Goal: Task Accomplishment & Management: Use online tool/utility

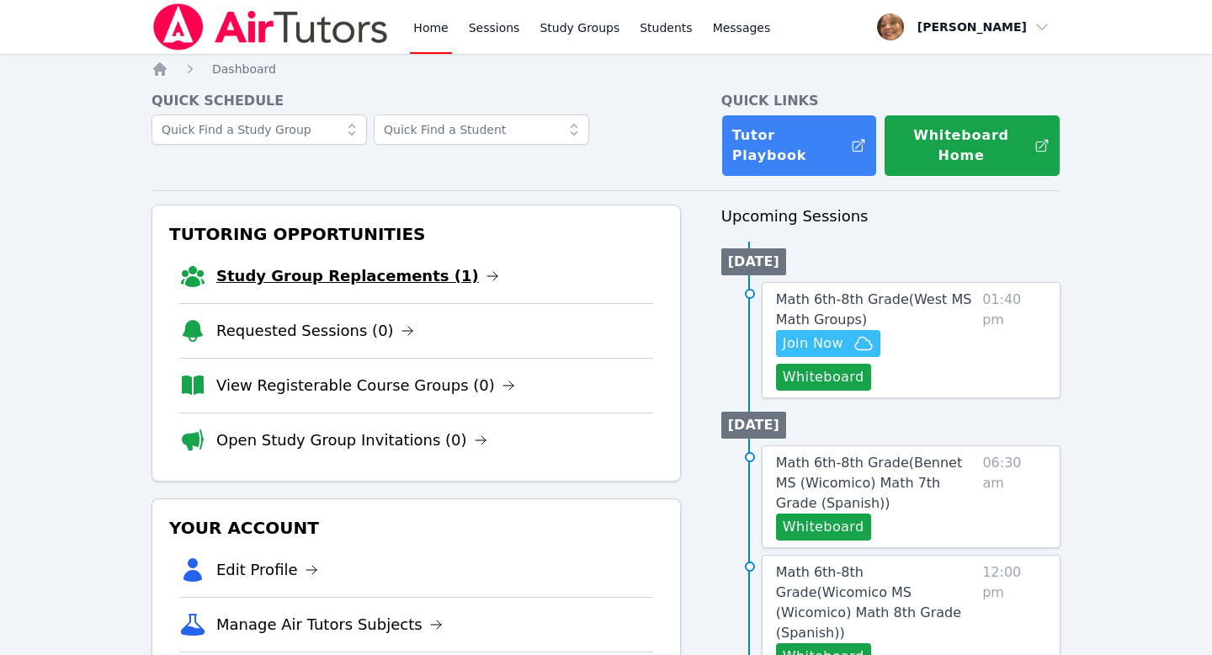
click at [296, 264] on link "Study Group Replacements (1)" at bounding box center [357, 276] width 283 height 24
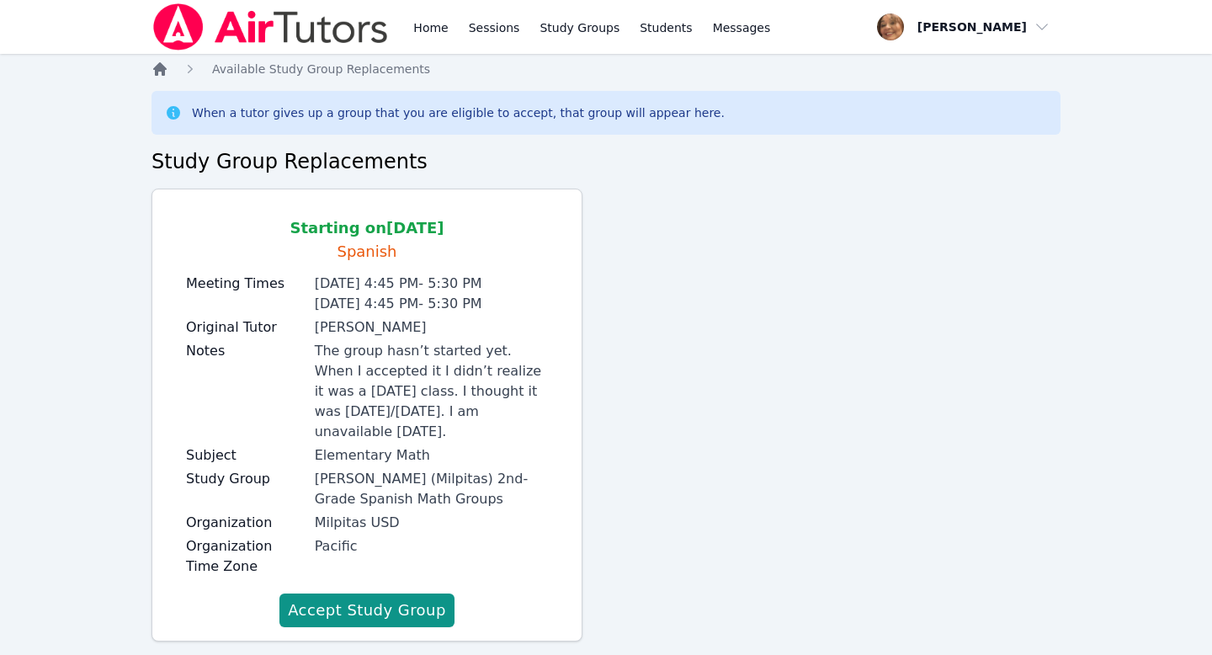
click at [162, 71] on icon "Breadcrumb" at bounding box center [159, 68] width 13 height 13
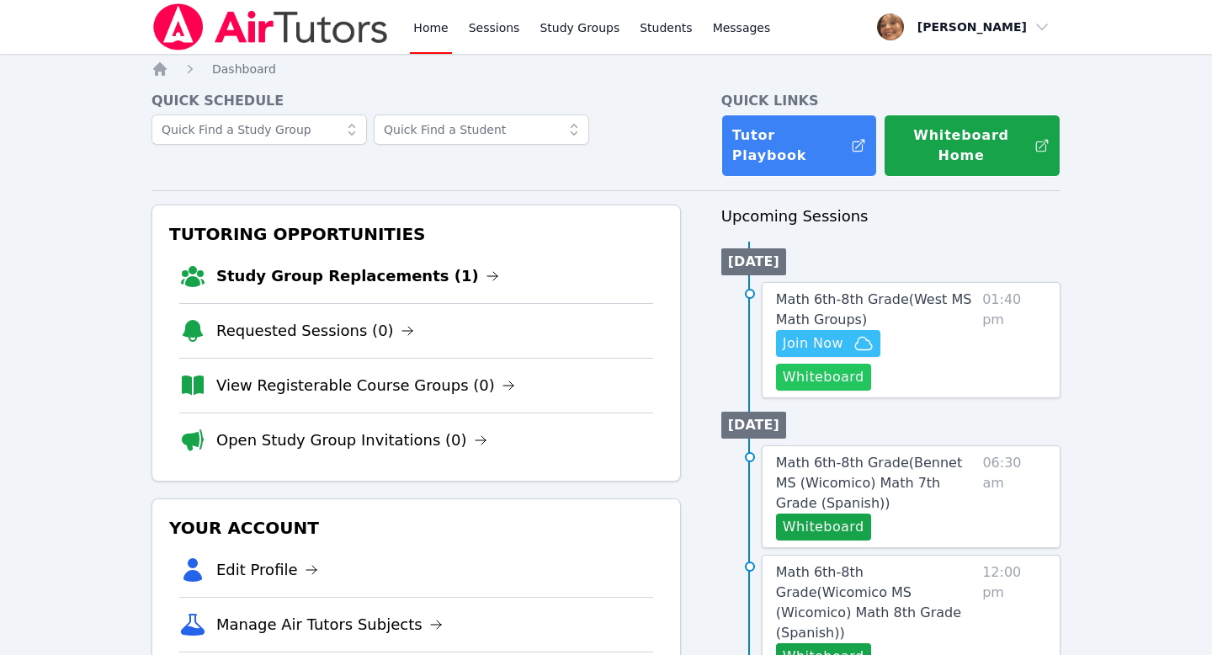
click at [871, 364] on button "Whiteboard" at bounding box center [823, 377] width 95 height 27
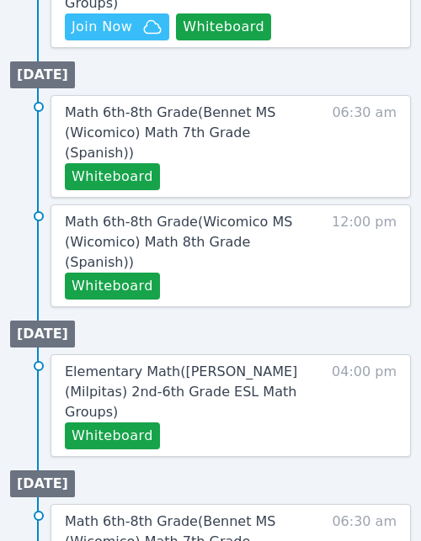
scroll to position [850, 0]
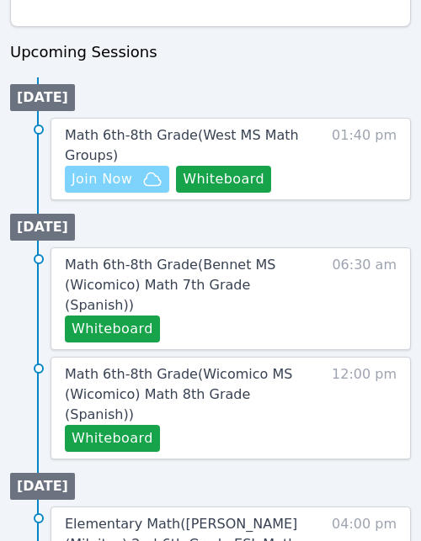
click at [119, 188] on span "Join Now" at bounding box center [102, 179] width 61 height 20
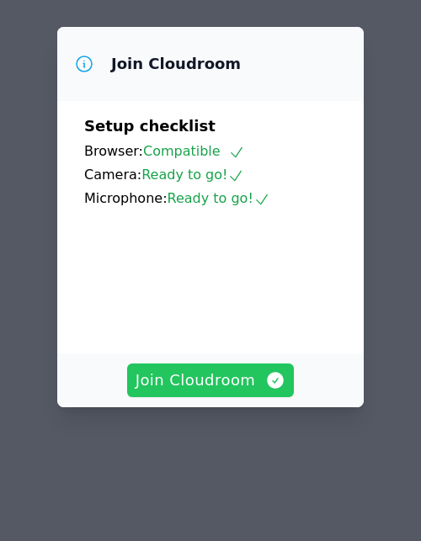
click at [231, 381] on span "Join Cloudroom" at bounding box center [211, 381] width 151 height 24
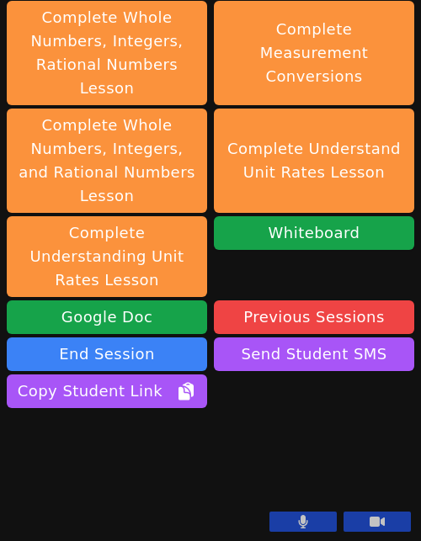
scroll to position [731, 0]
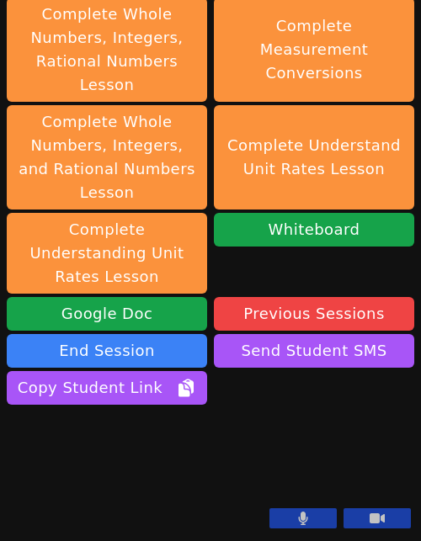
click at [310, 521] on button at bounding box center [302, 519] width 67 height 20
click at [317, 519] on button at bounding box center [302, 519] width 67 height 20
click at [296, 519] on button at bounding box center [302, 519] width 67 height 20
click at [296, 519] on icon at bounding box center [303, 518] width 17 height 13
click at [293, 519] on button at bounding box center [302, 519] width 67 height 20
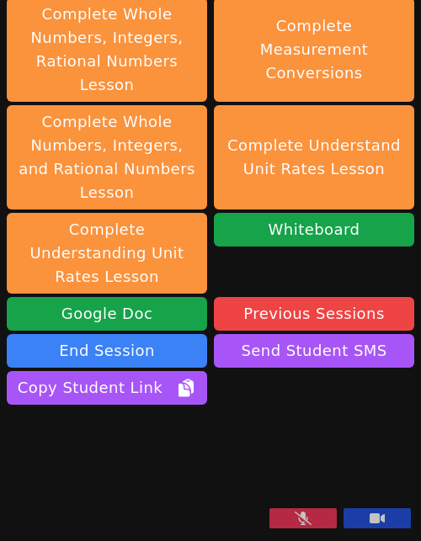
click at [317, 522] on button at bounding box center [302, 519] width 67 height 20
click at [303, 519] on icon at bounding box center [303, 518] width 9 height 13
click at [303, 519] on icon at bounding box center [303, 518] width 17 height 13
click at [297, 519] on button at bounding box center [302, 519] width 67 height 20
click at [298, 519] on icon at bounding box center [303, 518] width 10 height 13
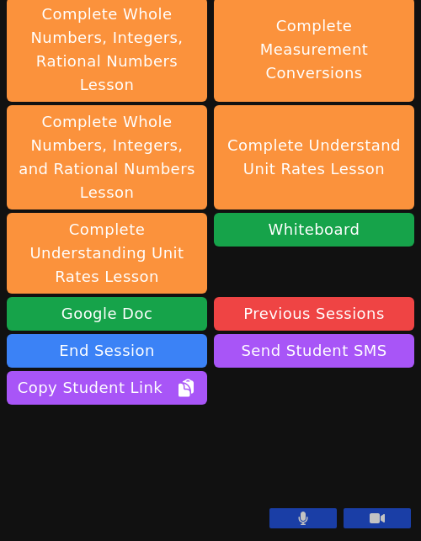
click at [297, 519] on button at bounding box center [302, 519] width 67 height 20
click at [297, 519] on icon at bounding box center [303, 518] width 17 height 13
click at [295, 520] on button at bounding box center [302, 519] width 67 height 20
click at [295, 520] on icon at bounding box center [303, 518] width 17 height 13
click at [301, 514] on icon at bounding box center [303, 518] width 9 height 13
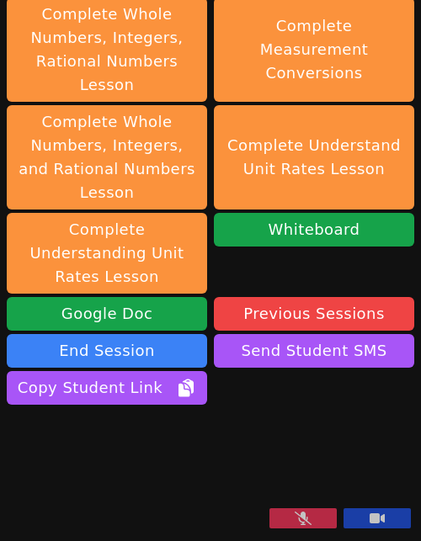
click at [301, 514] on icon at bounding box center [303, 518] width 17 height 13
click at [303, 524] on icon at bounding box center [303, 518] width 9 height 13
click at [303, 519] on icon at bounding box center [303, 518] width 9 height 13
click at [303, 519] on icon at bounding box center [303, 518] width 17 height 13
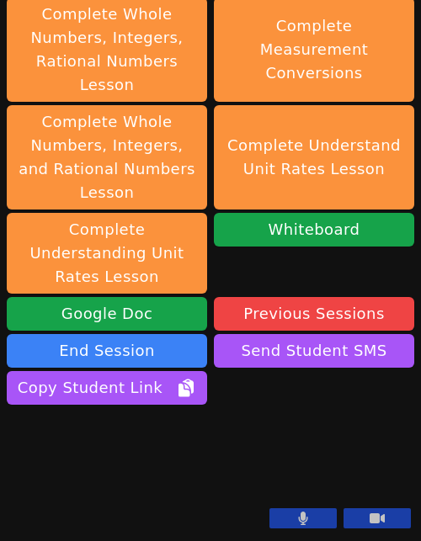
click at [317, 520] on button at bounding box center [302, 519] width 67 height 20
click at [324, 518] on button at bounding box center [302, 519] width 67 height 20
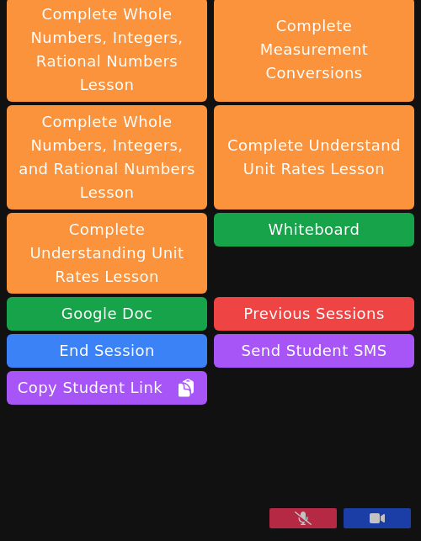
click at [324, 518] on button at bounding box center [302, 519] width 67 height 20
click at [275, 517] on button at bounding box center [302, 519] width 67 height 20
click at [304, 523] on icon at bounding box center [303, 518] width 17 height 13
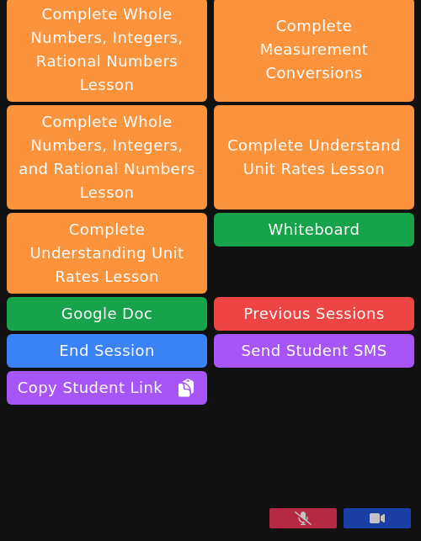
click at [304, 523] on icon at bounding box center [303, 518] width 17 height 13
click at [317, 517] on button at bounding box center [302, 519] width 67 height 20
click at [325, 527] on button at bounding box center [302, 519] width 67 height 20
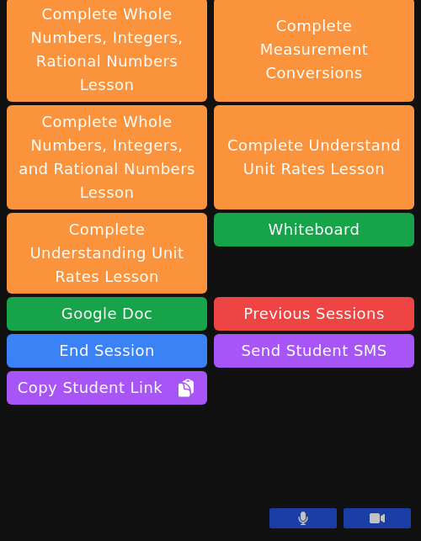
click at [325, 527] on button at bounding box center [302, 519] width 67 height 20
click at [313, 523] on button at bounding box center [302, 519] width 67 height 20
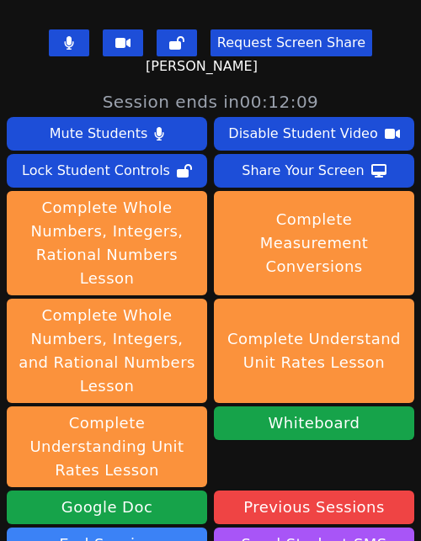
scroll to position [731, 0]
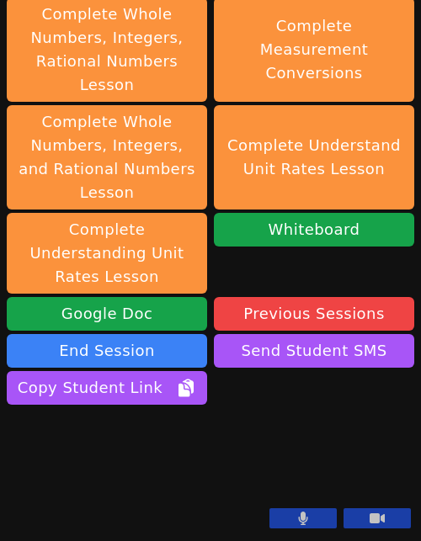
click at [323, 521] on button at bounding box center [302, 519] width 67 height 20
click at [287, 521] on button at bounding box center [302, 519] width 67 height 20
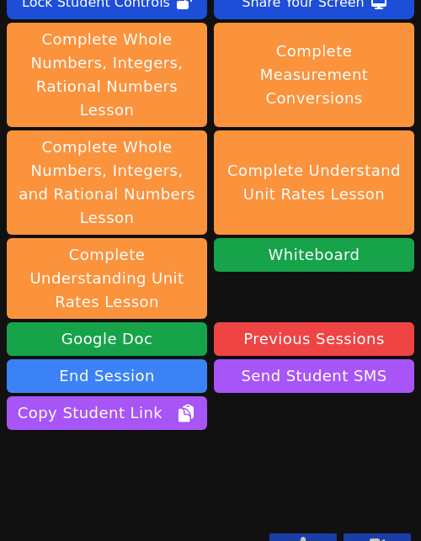
scroll to position [0, 0]
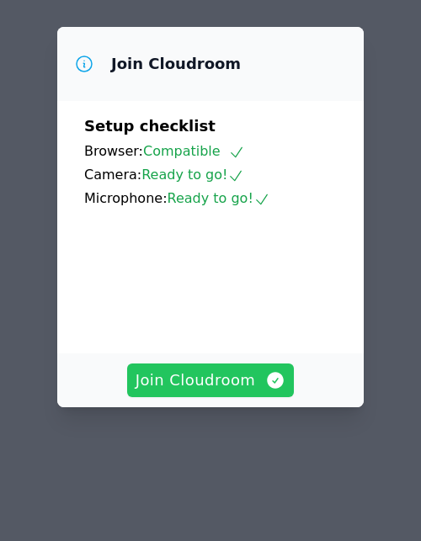
click at [209, 383] on span "Join Cloudroom" at bounding box center [211, 381] width 151 height 24
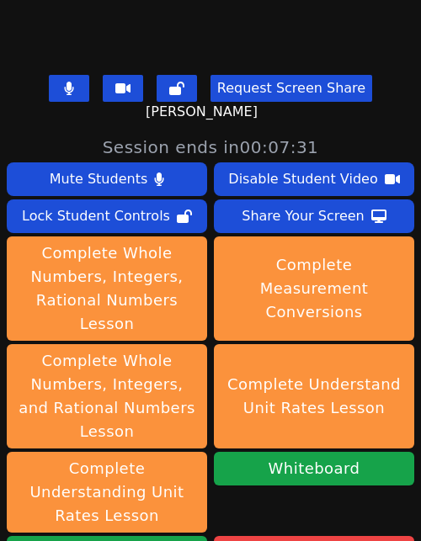
scroll to position [731, 0]
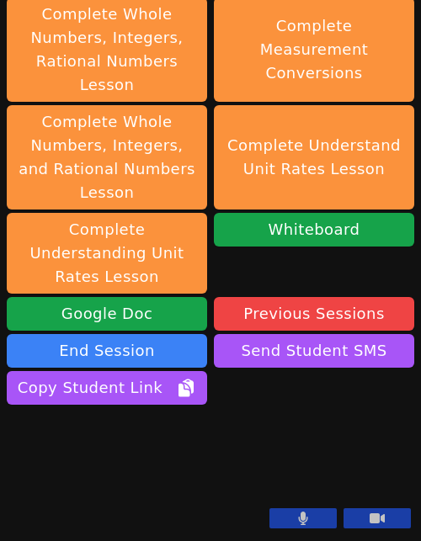
click at [323, 519] on button at bounding box center [302, 519] width 67 height 20
click at [287, 521] on button at bounding box center [302, 519] width 67 height 20
click at [305, 522] on icon at bounding box center [303, 518] width 9 height 13
click at [305, 522] on icon at bounding box center [303, 518] width 17 height 13
click at [306, 524] on icon at bounding box center [303, 518] width 10 height 13
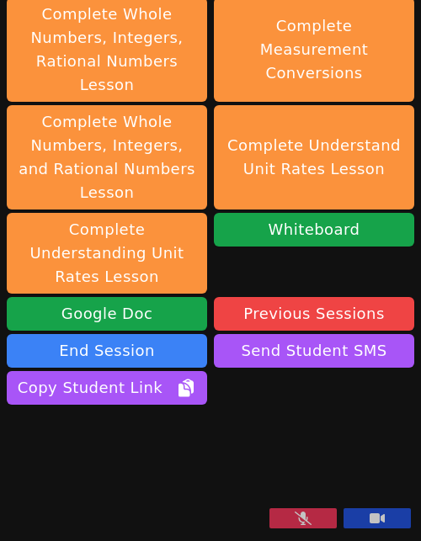
click at [322, 521] on button at bounding box center [302, 519] width 67 height 20
click at [309, 519] on button at bounding box center [302, 519] width 67 height 20
click at [309, 519] on icon at bounding box center [303, 518] width 17 height 13
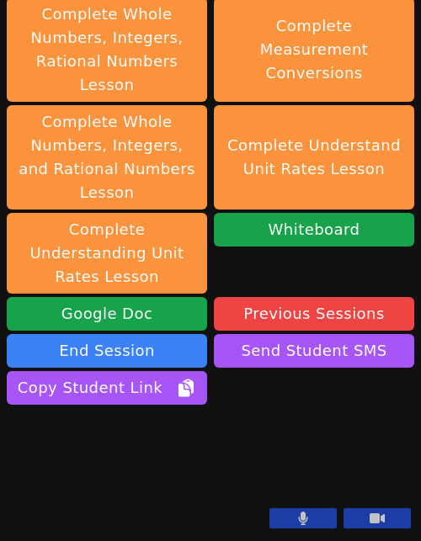
click at [309, 519] on button at bounding box center [302, 519] width 67 height 20
click at [312, 518] on button at bounding box center [302, 519] width 67 height 20
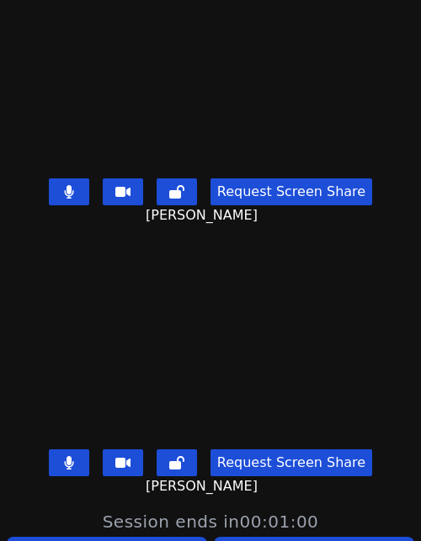
scroll to position [0, 0]
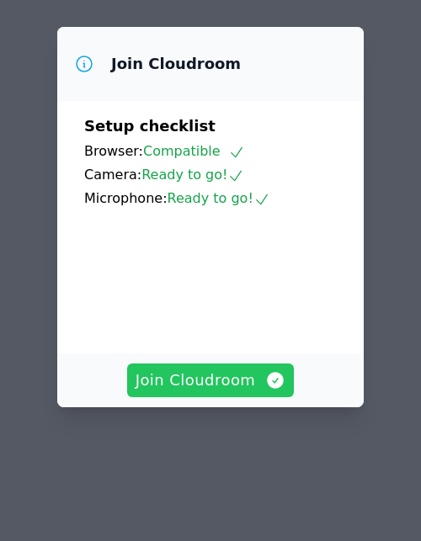
click at [232, 380] on span "Join Cloudroom" at bounding box center [211, 381] width 151 height 24
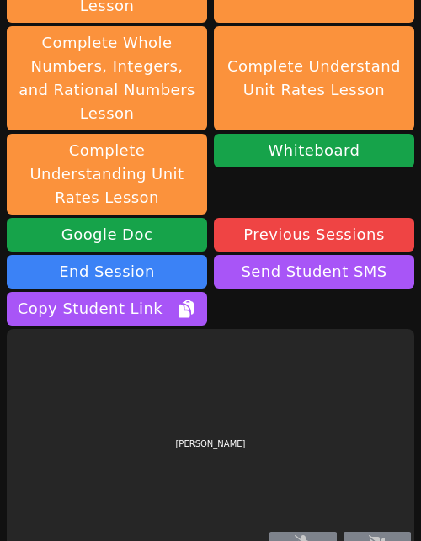
scroll to position [727, 0]
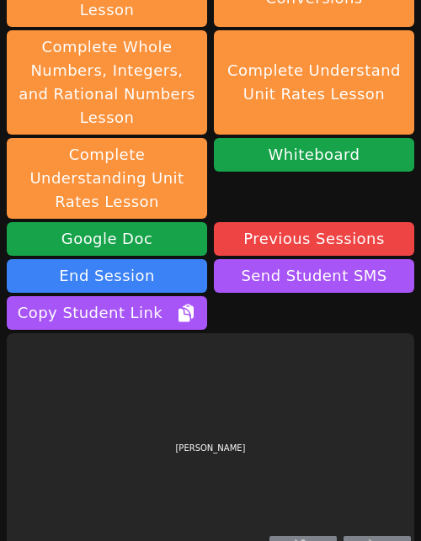
click at [321, 403] on div "[PERSON_NAME]" at bounding box center [211, 447] width 408 height 229
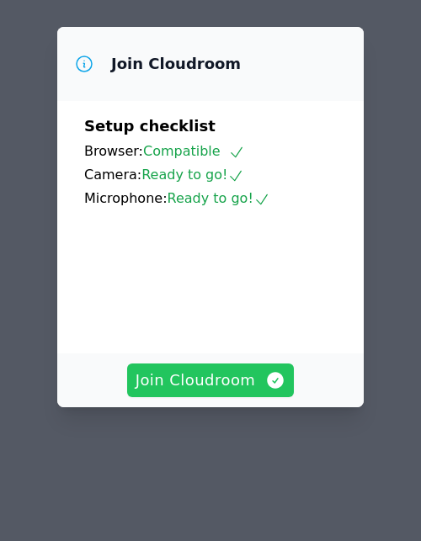
click at [220, 384] on span "Join Cloudroom" at bounding box center [211, 381] width 151 height 24
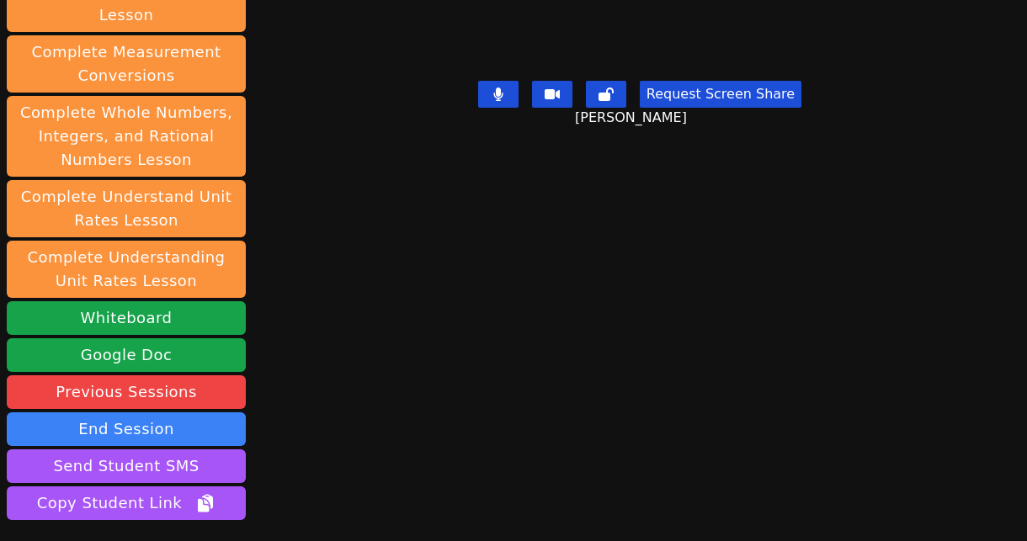
scroll to position [255, 0]
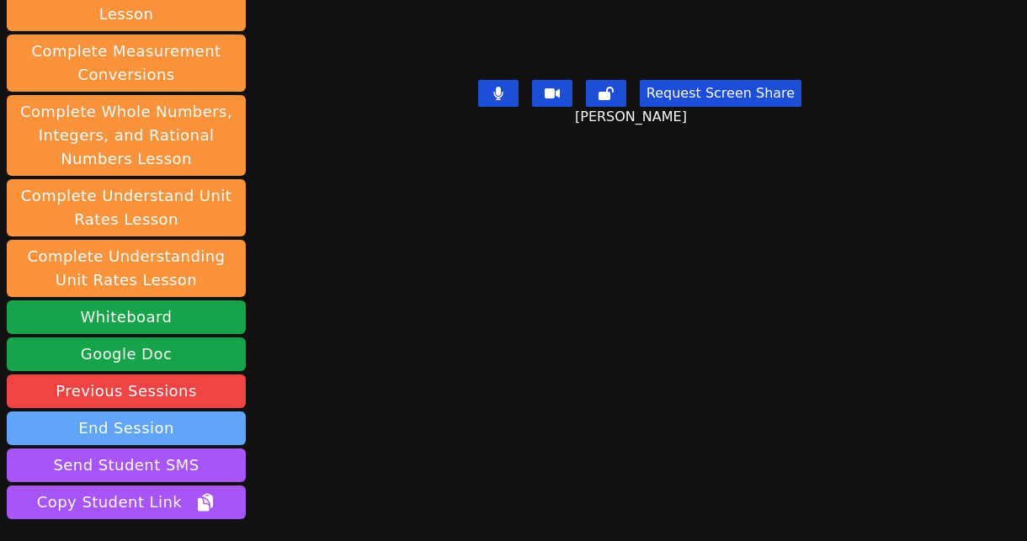
click at [224, 412] on button "End Session" at bounding box center [126, 429] width 239 height 34
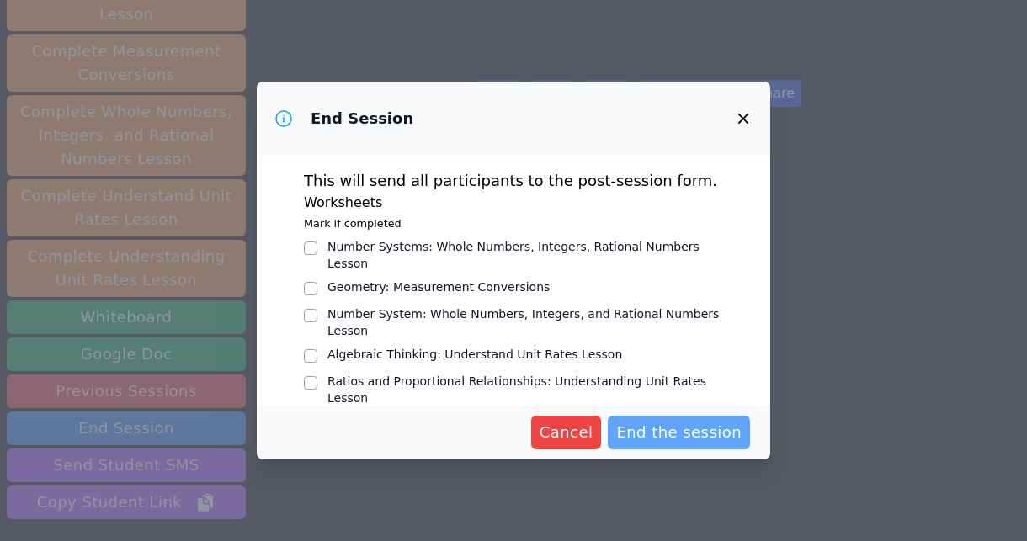
click at [420, 433] on span "End the session" at bounding box center [678, 433] width 125 height 24
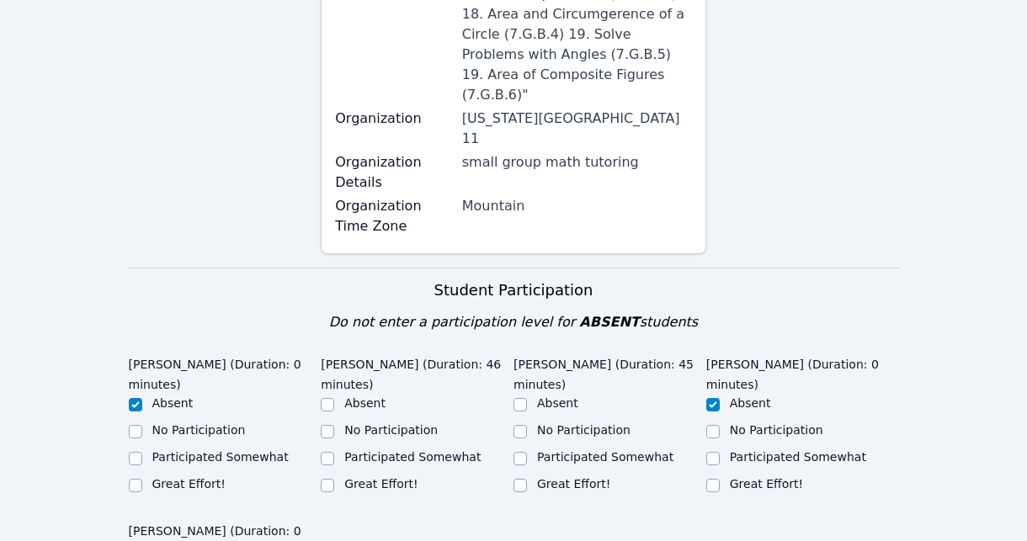
scroll to position [869, 0]
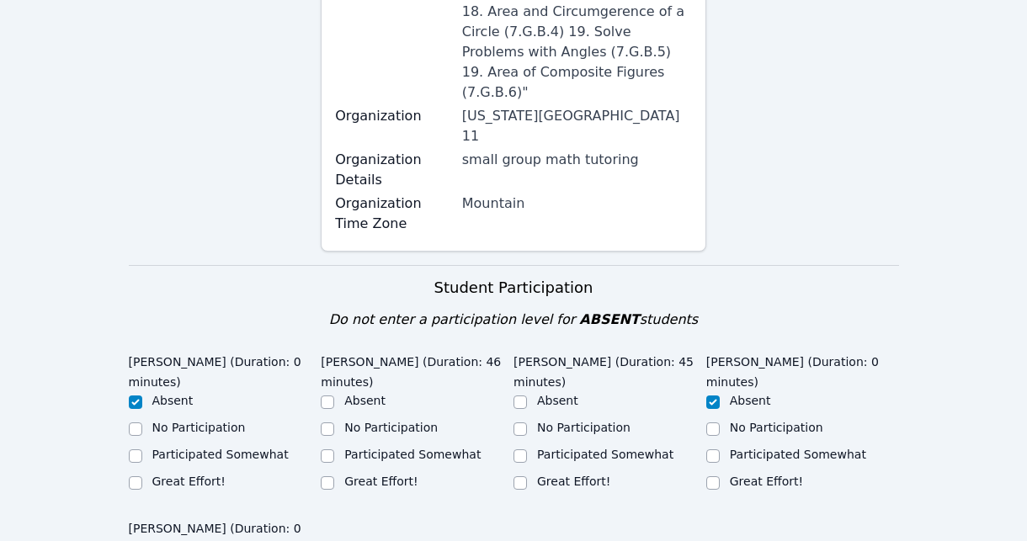
click at [326, 473] on div at bounding box center [327, 483] width 13 height 20
click at [328, 477] on input "Great Effort!" at bounding box center [327, 483] width 13 height 13
checkbox input "true"
click at [420, 477] on input "Great Effort!" at bounding box center [520, 483] width 13 height 13
checkbox input "true"
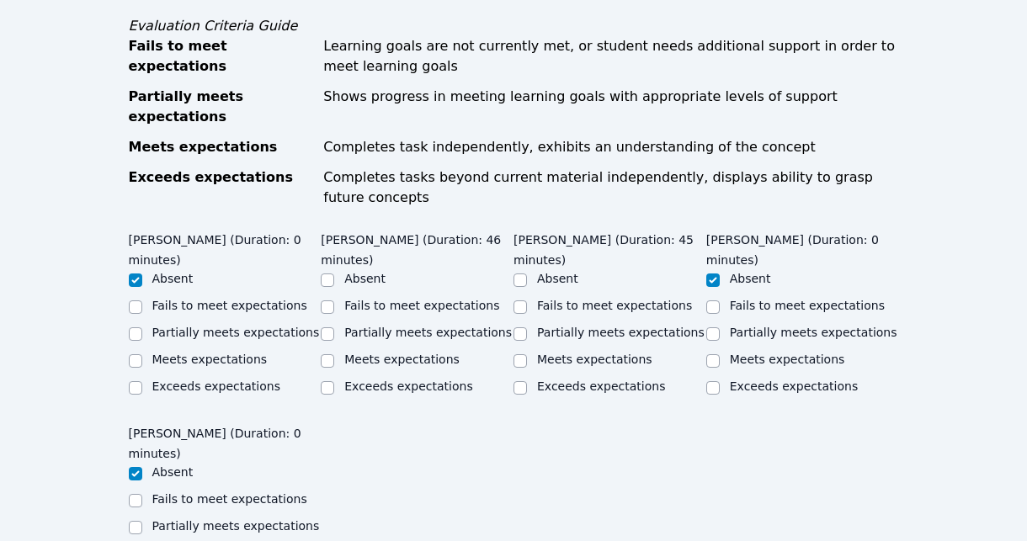
scroll to position [1574, 0]
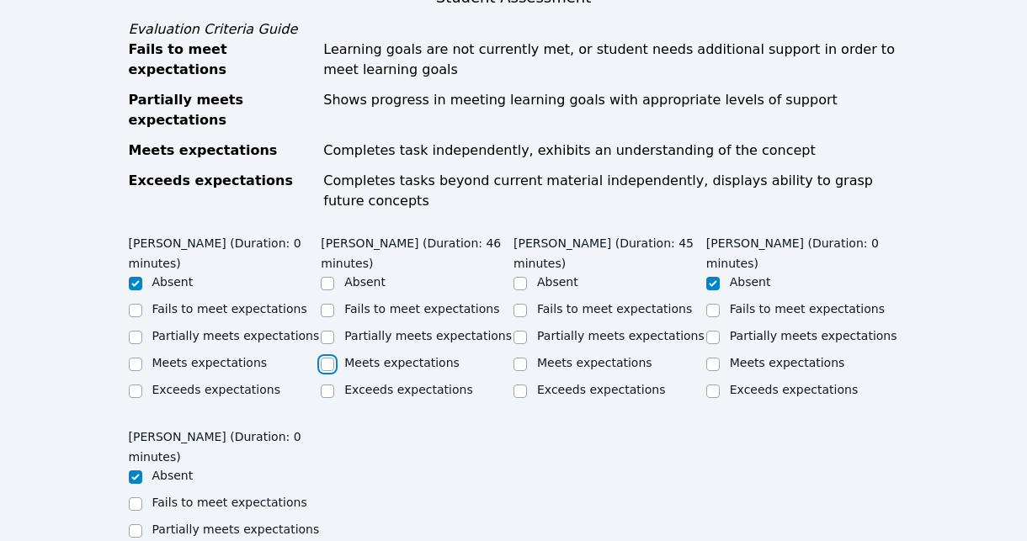
click at [328, 358] on input "Meets expectations" at bounding box center [327, 364] width 13 height 13
checkbox input "true"
click at [420, 385] on input "Exceeds expectations" at bounding box center [520, 391] width 13 height 13
checkbox input "true"
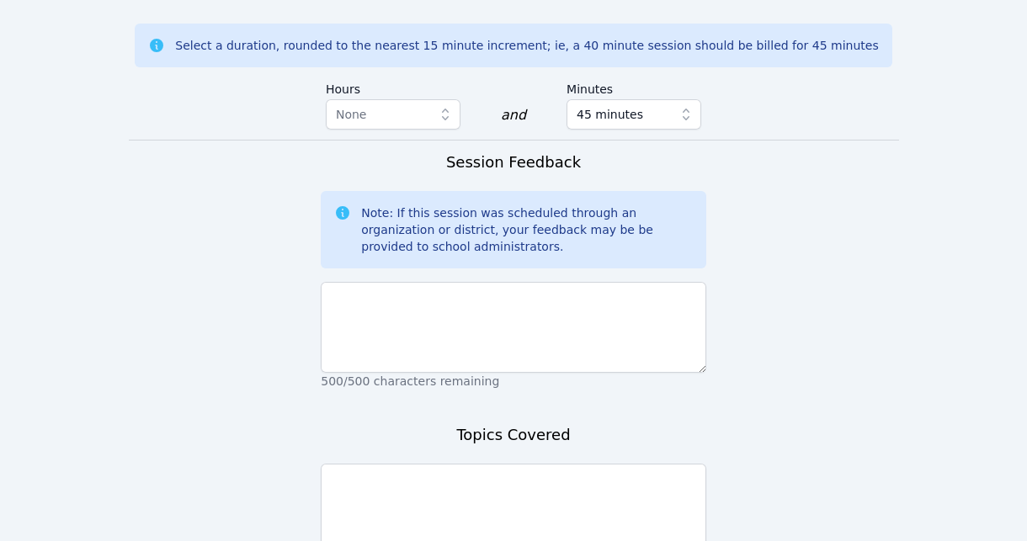
scroll to position [2224, 0]
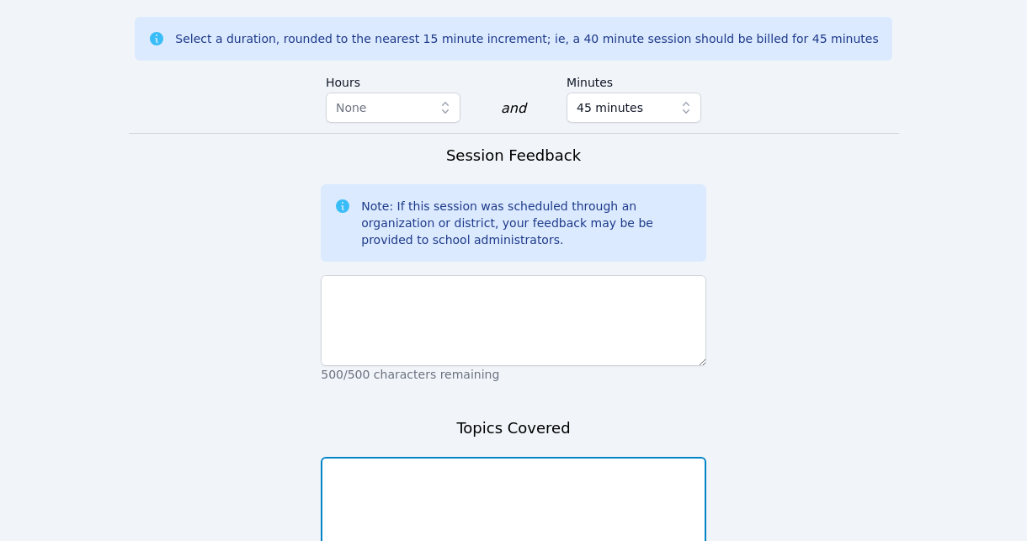
click at [420, 457] on textarea at bounding box center [514, 502] width 386 height 91
type textarea "Percents"
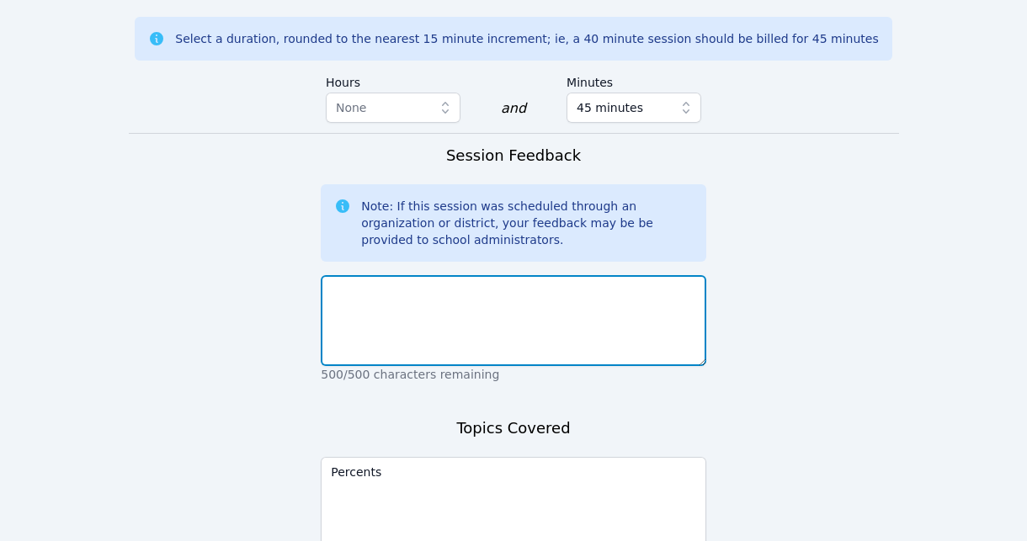
click at [420, 275] on textarea at bounding box center [514, 320] width 386 height 91
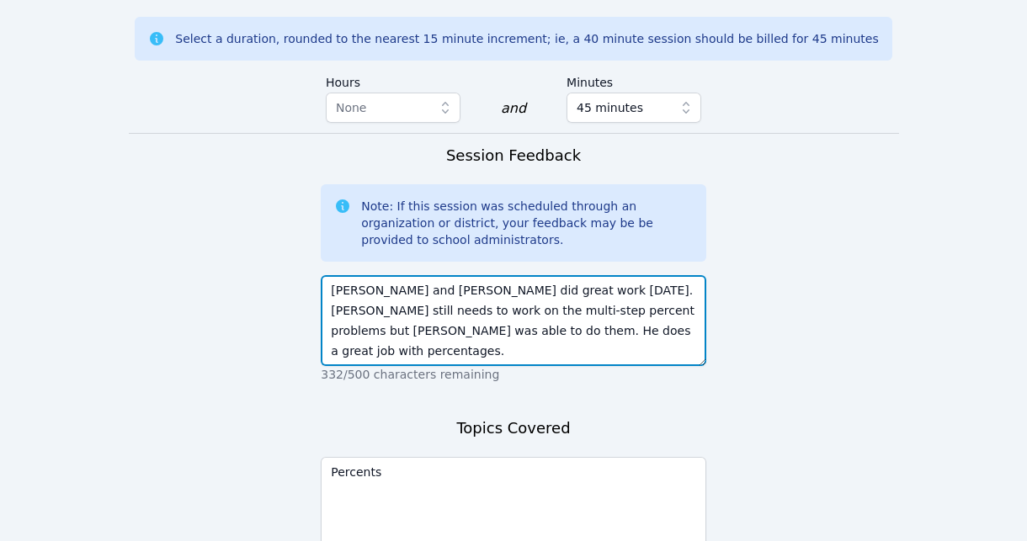
drag, startPoint x: 562, startPoint y: 188, endPoint x: 328, endPoint y: 153, distance: 236.6
click at [328, 275] on textarea "[PERSON_NAME] and [PERSON_NAME] did great work [DATE]. [PERSON_NAME] still need…" at bounding box center [514, 320] width 386 height 91
type textarea "[PERSON_NAME] and [PERSON_NAME] did great work [DATE]. [PERSON_NAME] still need…"
